Goal: Transaction & Acquisition: Obtain resource

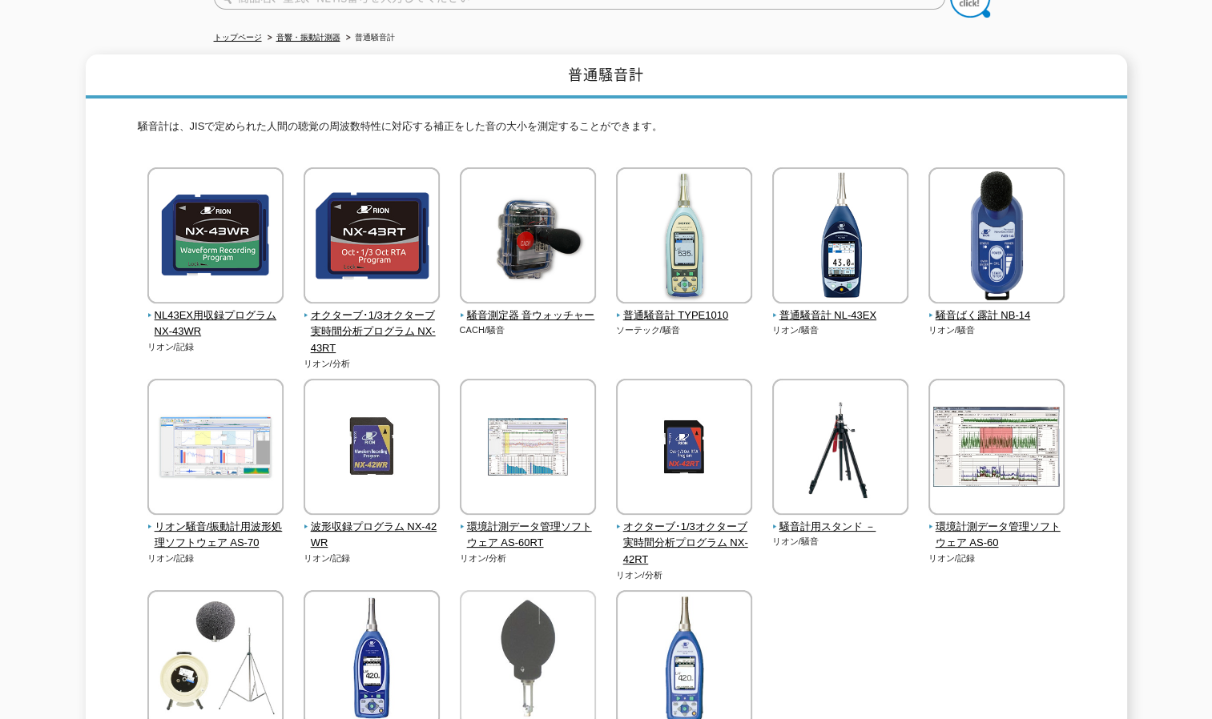
scroll to position [412, 0]
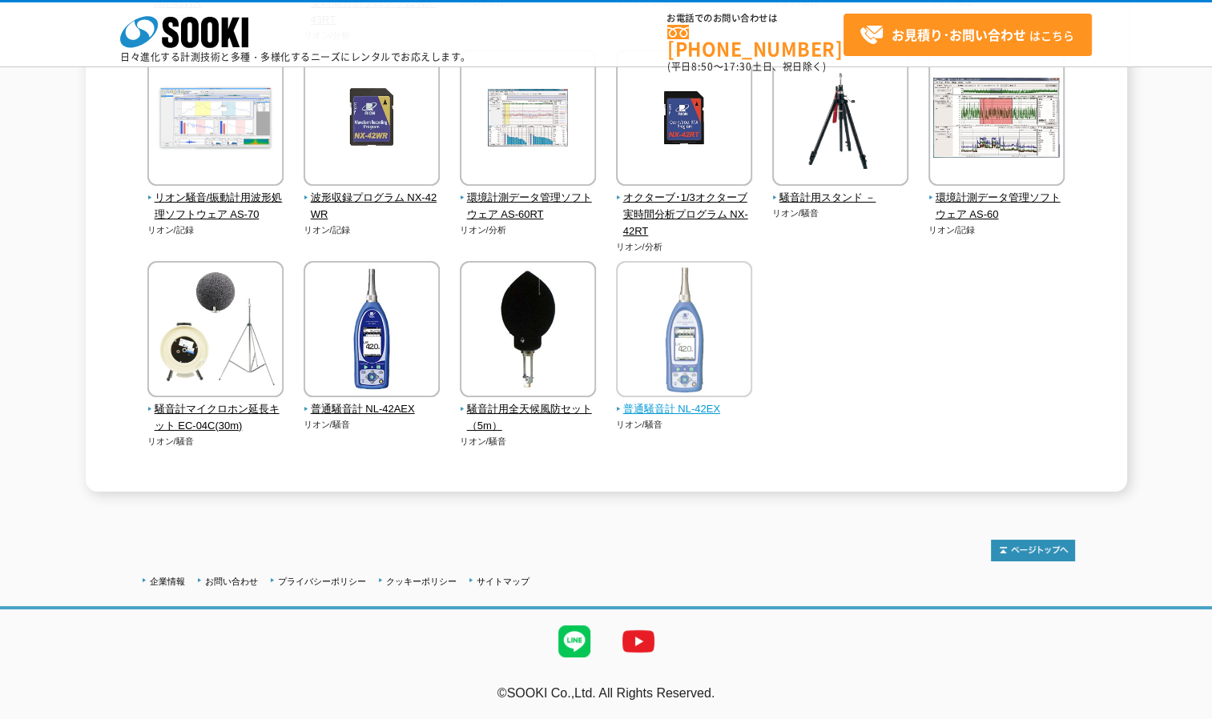
click at [663, 407] on span "普通騒音計 NL-42EX" at bounding box center [684, 409] width 137 height 17
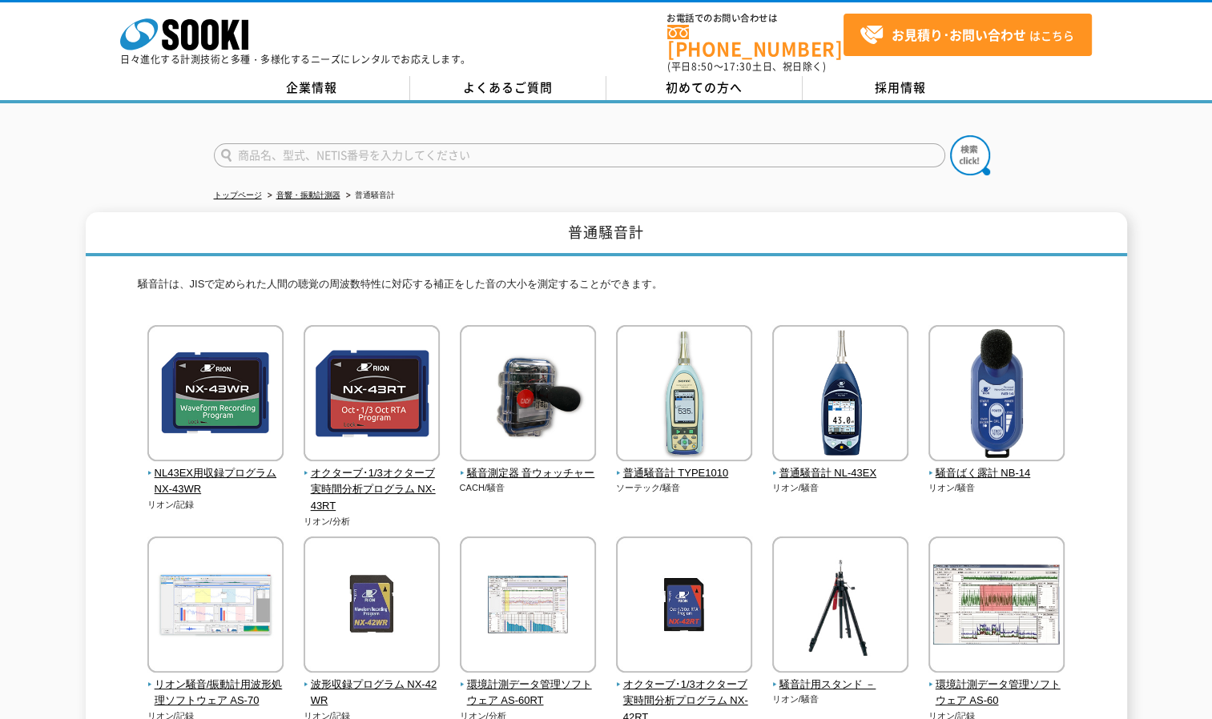
click at [375, 119] on div at bounding box center [606, 141] width 1212 height 77
click at [374, 143] on input "text" at bounding box center [579, 155] width 731 height 24
type input "1010"
click at [950, 135] on button at bounding box center [970, 155] width 40 height 40
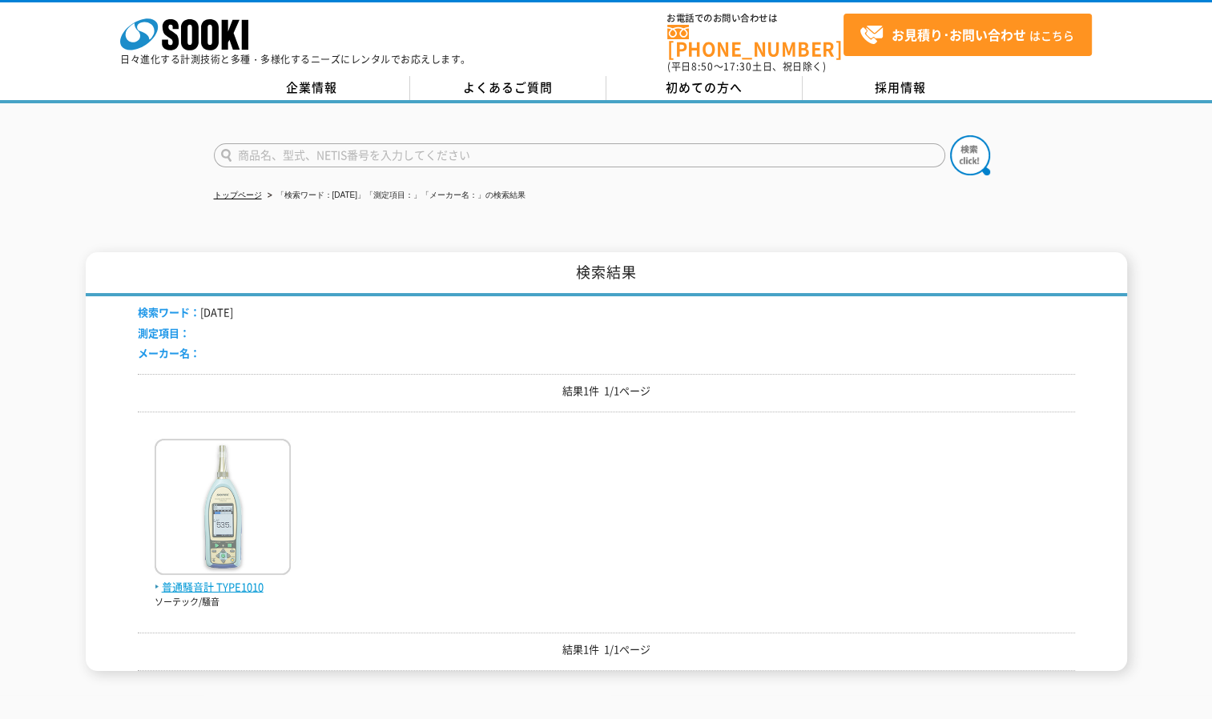
click at [195, 537] on img at bounding box center [223, 509] width 136 height 140
click at [205, 579] on span "普通騒音計 TYPE1010" at bounding box center [223, 587] width 136 height 17
click at [203, 579] on span "普通騒音計 TYPE1010" at bounding box center [223, 587] width 136 height 17
